Goal: Task Accomplishment & Management: Manage account settings

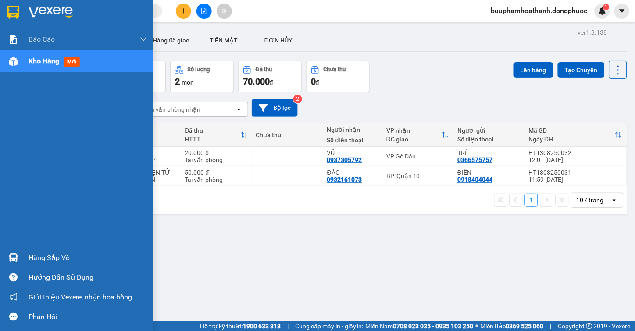
click at [31, 256] on div "Hàng sắp về" at bounding box center [87, 258] width 118 height 13
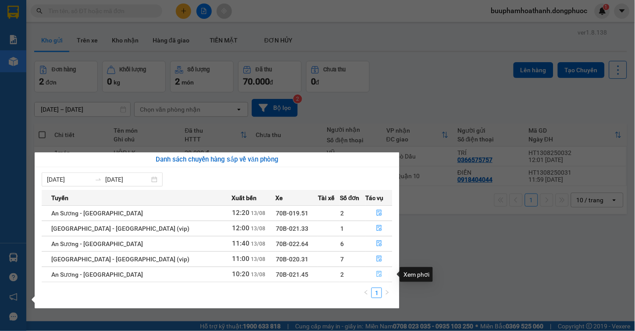
click at [376, 276] on icon "file-done" at bounding box center [379, 274] width 6 height 6
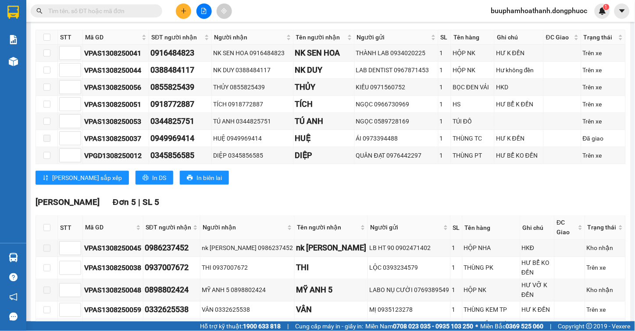
scroll to position [243, 0]
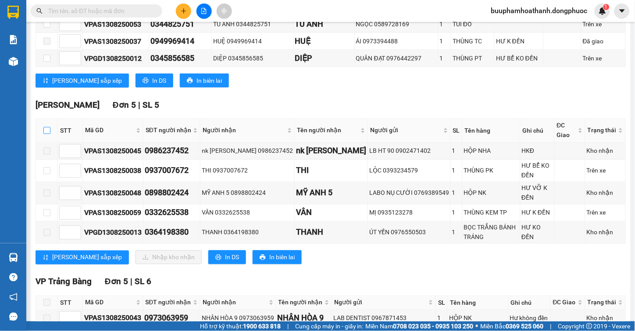
click at [47, 134] on input "checkbox" at bounding box center [46, 130] width 7 height 7
checkbox input "true"
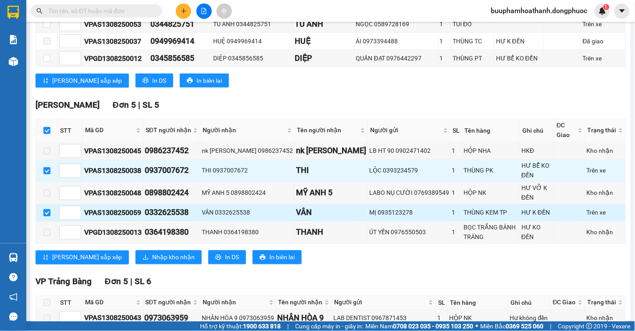
click at [45, 216] on input "checkbox" at bounding box center [46, 212] width 7 height 7
checkbox input "false"
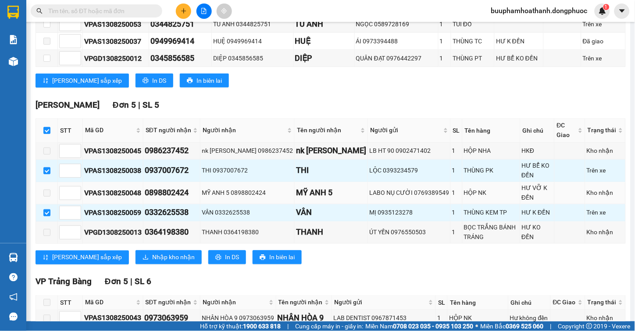
checkbox input "false"
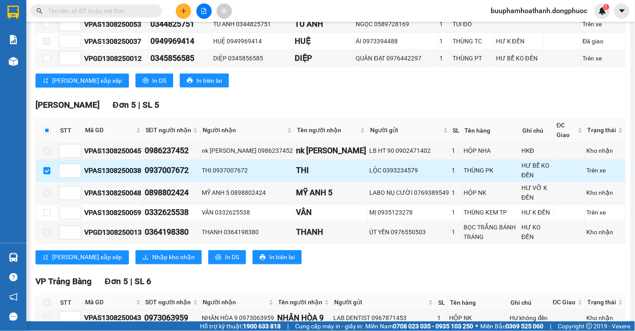
click at [45, 174] on input "checkbox" at bounding box center [46, 170] width 7 height 7
checkbox input "false"
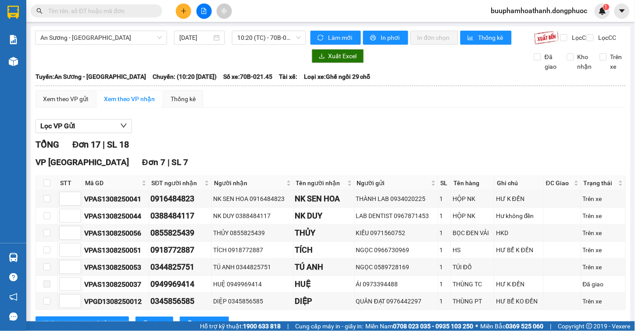
scroll to position [49, 0]
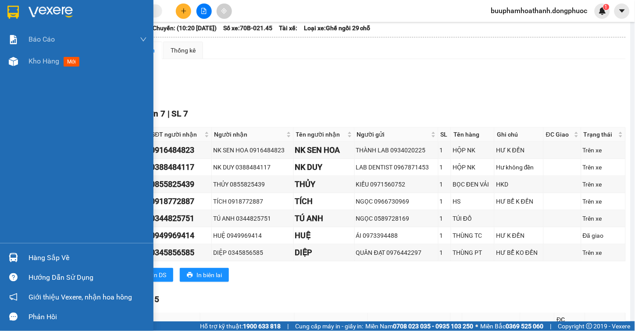
click at [23, 260] on div "Hàng sắp về" at bounding box center [76, 258] width 153 height 20
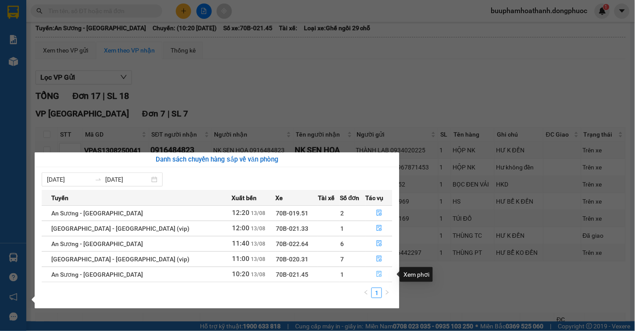
click at [376, 275] on icon "file-done" at bounding box center [379, 274] width 6 height 6
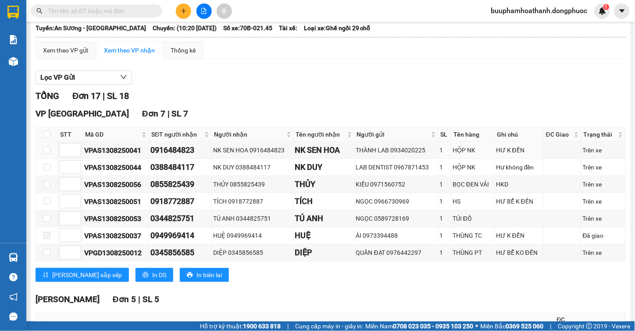
scroll to position [195, 0]
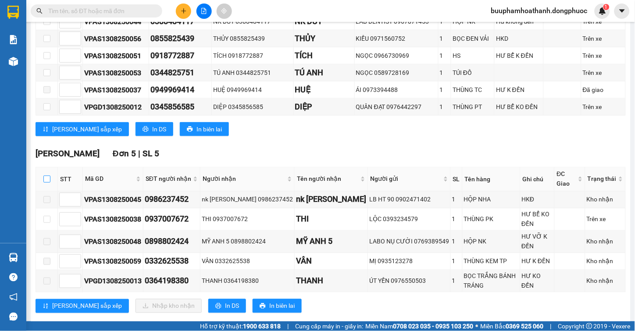
click at [47, 183] on input "checkbox" at bounding box center [46, 179] width 7 height 7
checkbox input "true"
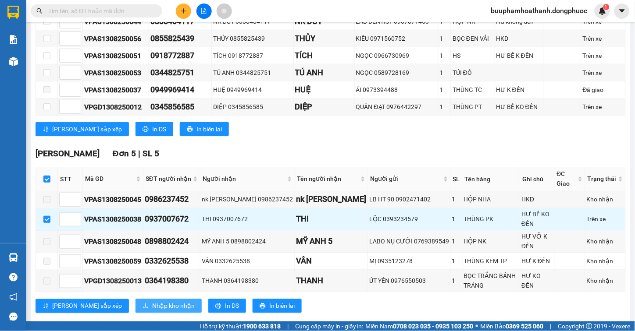
scroll to position [243, 0]
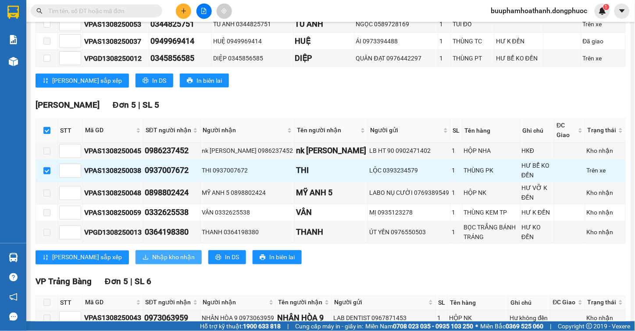
click at [152, 262] on span "Nhập kho nhận" at bounding box center [173, 258] width 43 height 10
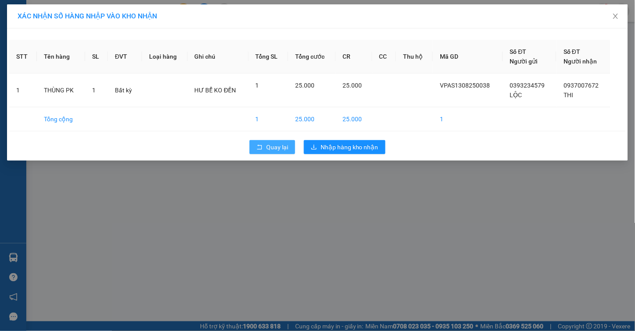
click at [256, 152] on button "Quay lại" at bounding box center [272, 147] width 46 height 14
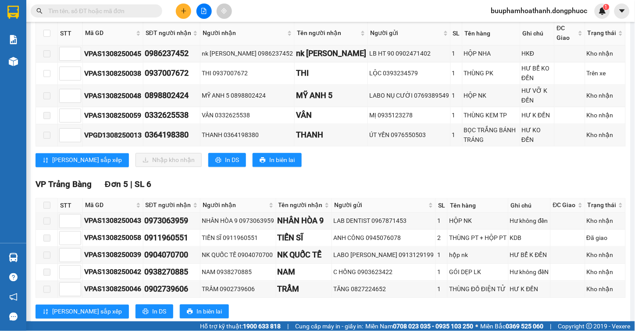
scroll to position [366, 0]
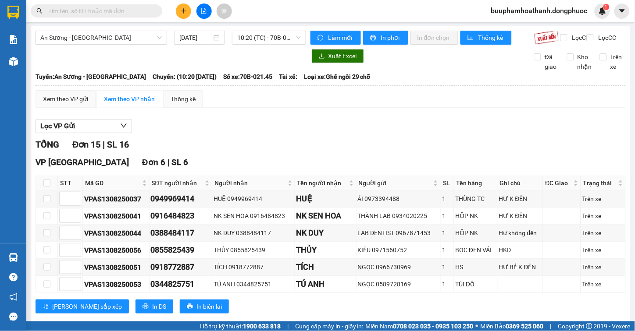
scroll to position [117, 0]
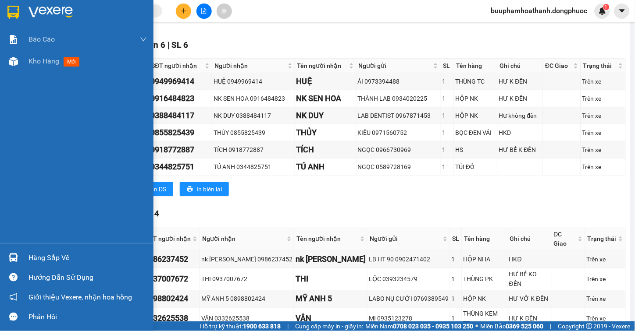
click at [25, 257] on div "Hàng sắp về" at bounding box center [76, 258] width 153 height 20
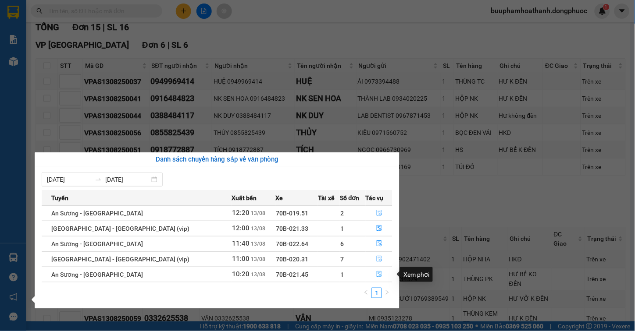
click at [376, 273] on icon "file-done" at bounding box center [378, 274] width 5 height 6
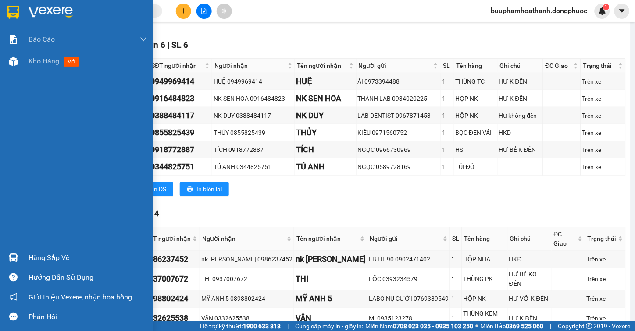
click at [25, 253] on div "Hàng sắp về" at bounding box center [76, 258] width 153 height 20
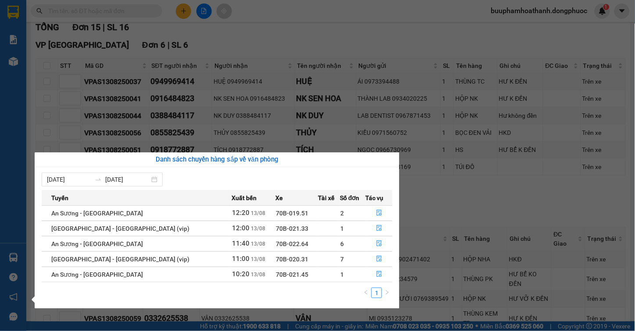
click at [428, 200] on section "Kết quả tìm kiếm ( 0 ) Bộ lọc No Data buuphamhoathanh.dongphuoc 1 Báo cáo Mẫu 1…" at bounding box center [317, 165] width 635 height 331
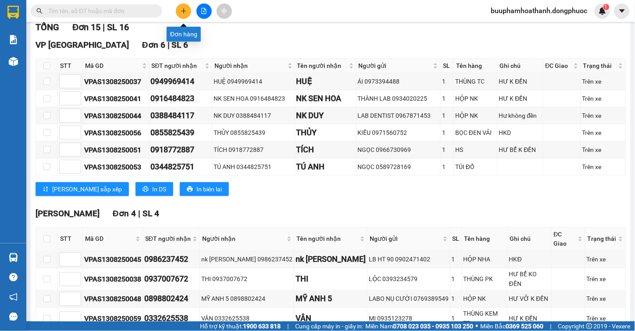
click at [182, 12] on icon "plus" at bounding box center [184, 11] width 6 height 6
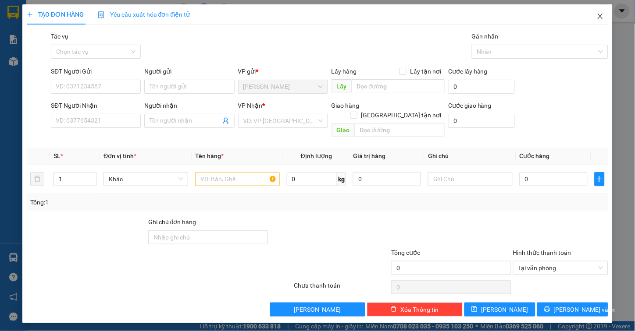
click at [603, 11] on span "Close" at bounding box center [600, 16] width 25 height 25
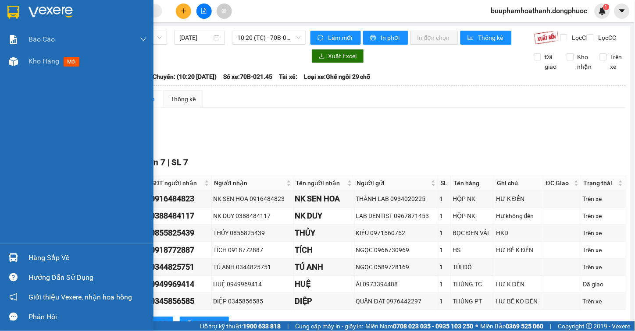
click at [23, 251] on div "Hàng sắp về" at bounding box center [76, 258] width 153 height 20
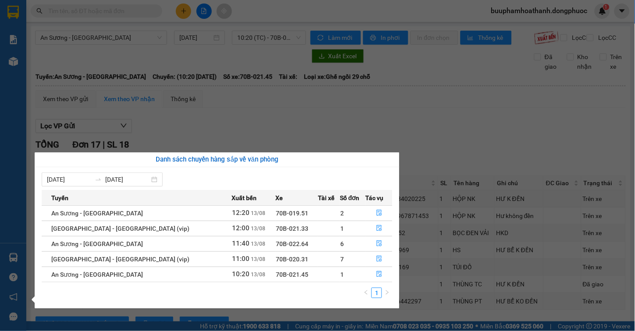
click at [470, 106] on section "Kết quả tìm kiếm ( 0 ) Bộ lọc No Data buuphamhoathanh.dongphuoc 1 Báo cáo Mẫu 1…" at bounding box center [317, 165] width 635 height 331
